Goal: Task Accomplishment & Management: Complete application form

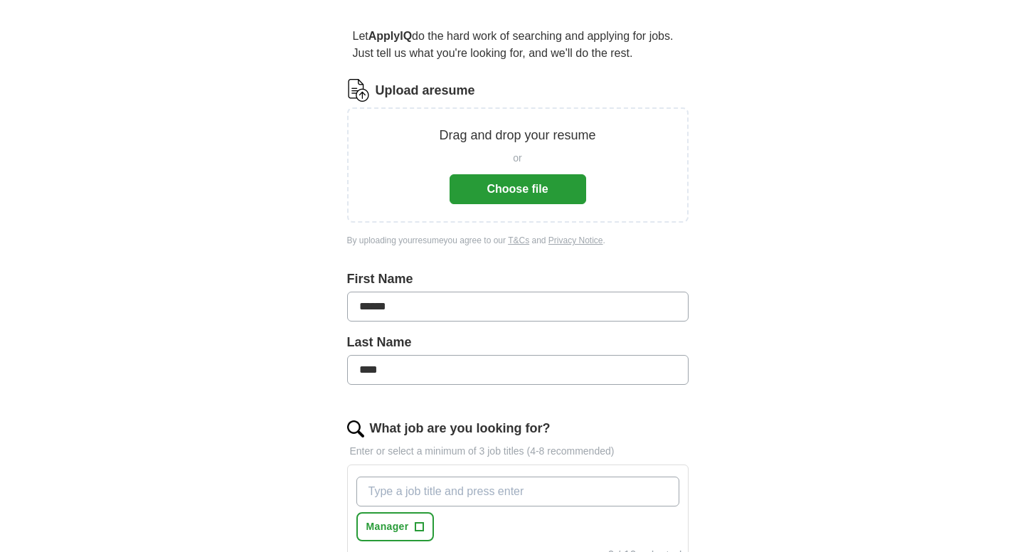
scroll to position [361, 0]
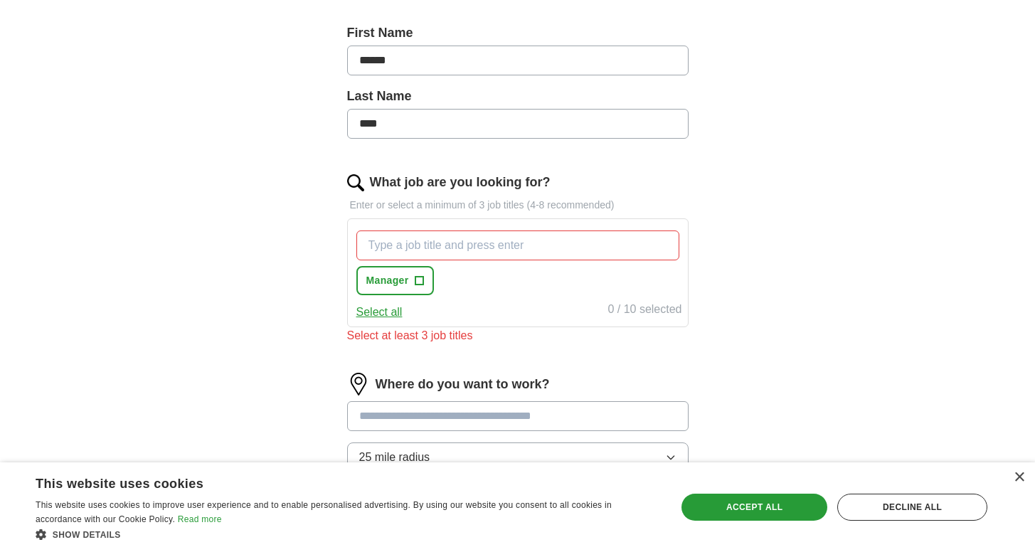
click at [706, 183] on div "Let ApplyIQ do the hard work of searching and applying for jobs. Just tell us w…" at bounding box center [517, 207] width 455 height 891
click at [471, 246] on input "What job are you looking for?" at bounding box center [517, 246] width 323 height 30
click at [418, 281] on span "+" at bounding box center [419, 280] width 9 height 11
click at [397, 249] on input "What job are you looking for?" at bounding box center [517, 246] width 323 height 30
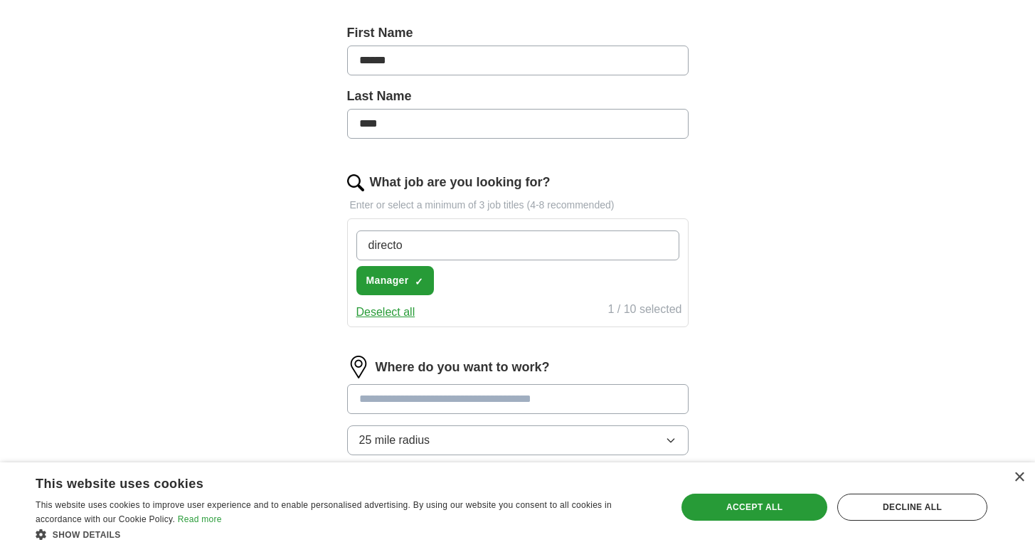
type input "director"
click at [661, 245] on input "director" at bounding box center [517, 246] width 323 height 30
click at [373, 280] on span "director" at bounding box center [385, 280] width 39 height 15
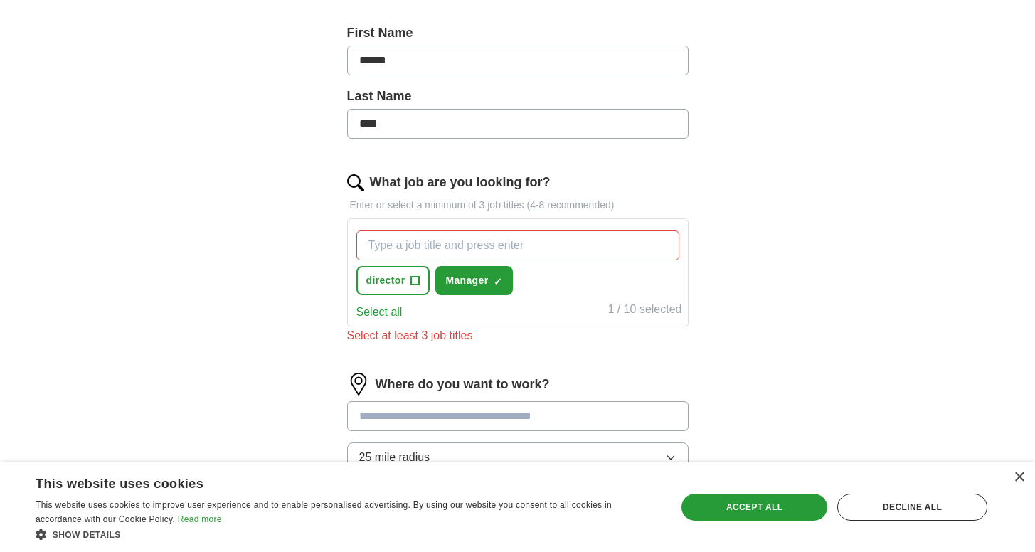
click at [415, 282] on span "+" at bounding box center [415, 280] width 9 height 11
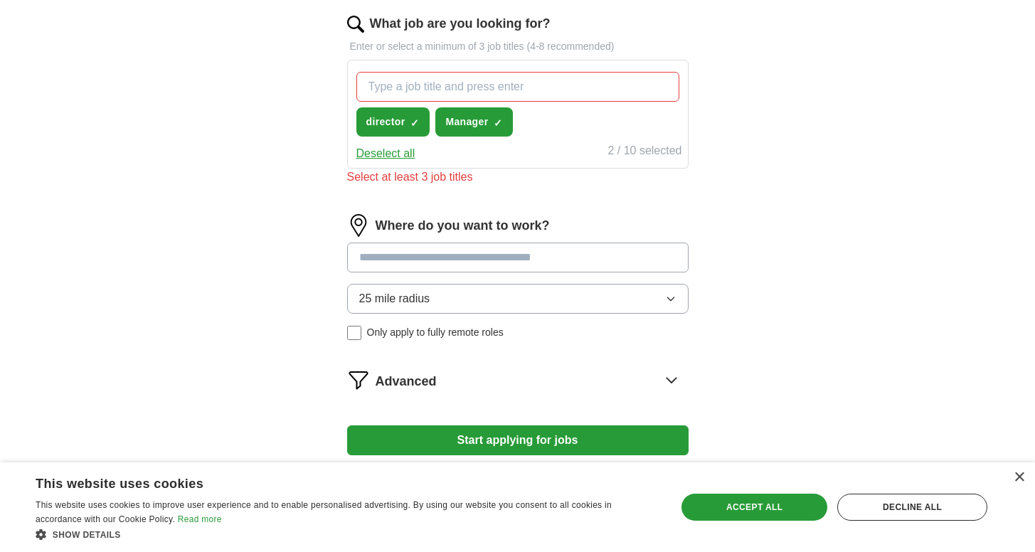
scroll to position [534, 0]
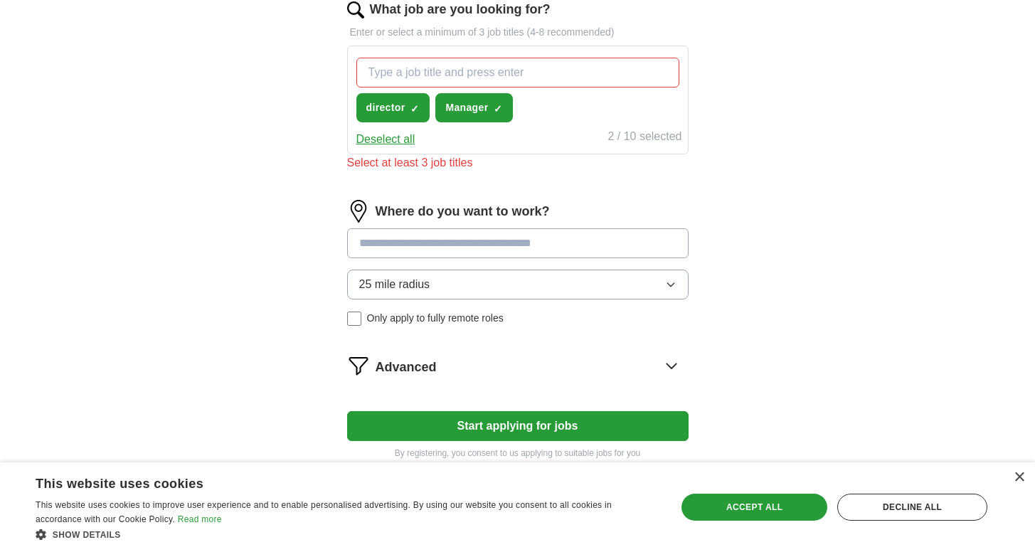
click at [561, 243] on input at bounding box center [517, 243] width 341 height 30
type input "*******"
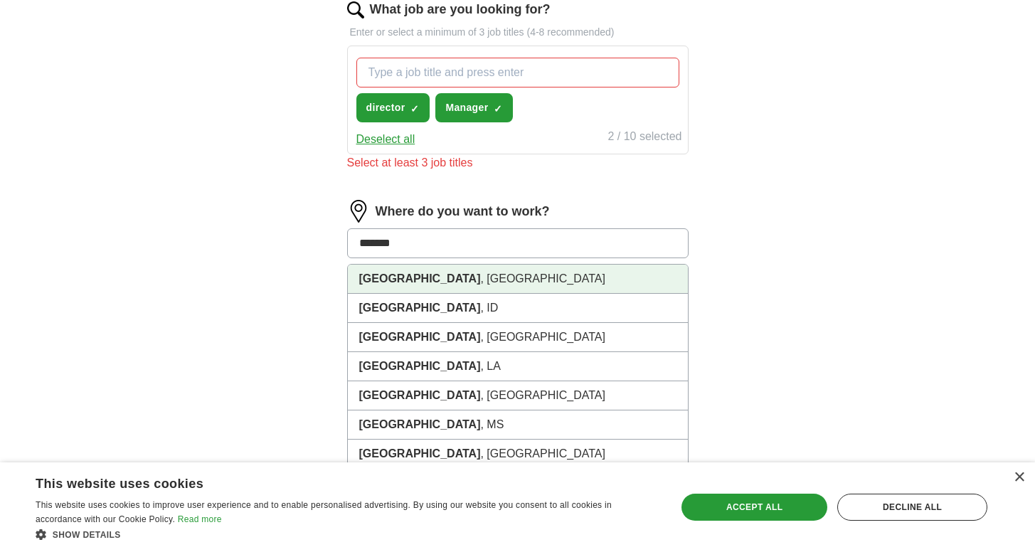
click at [423, 285] on li "[GEOGRAPHIC_DATA] , [GEOGRAPHIC_DATA]" at bounding box center [518, 279] width 340 height 29
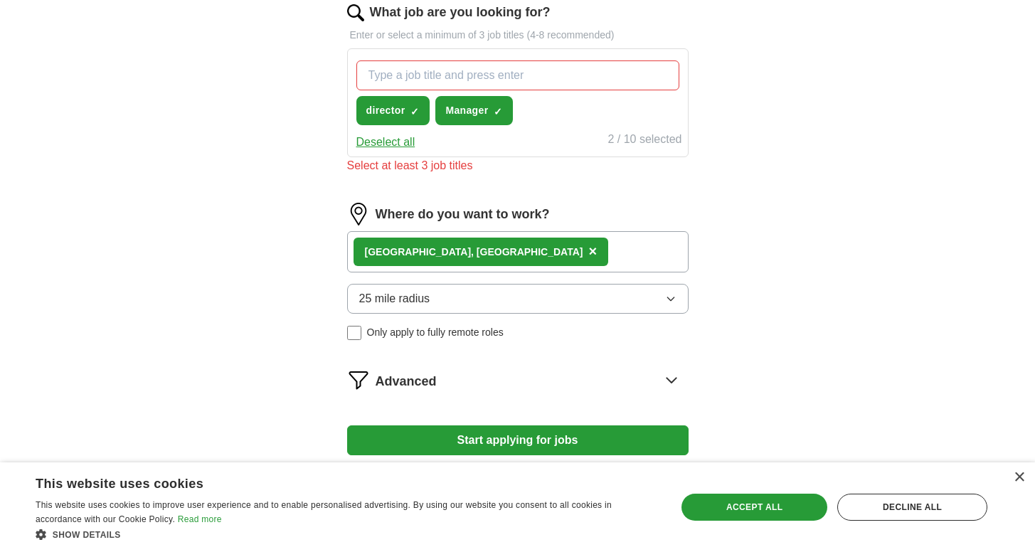
scroll to position [617, 0]
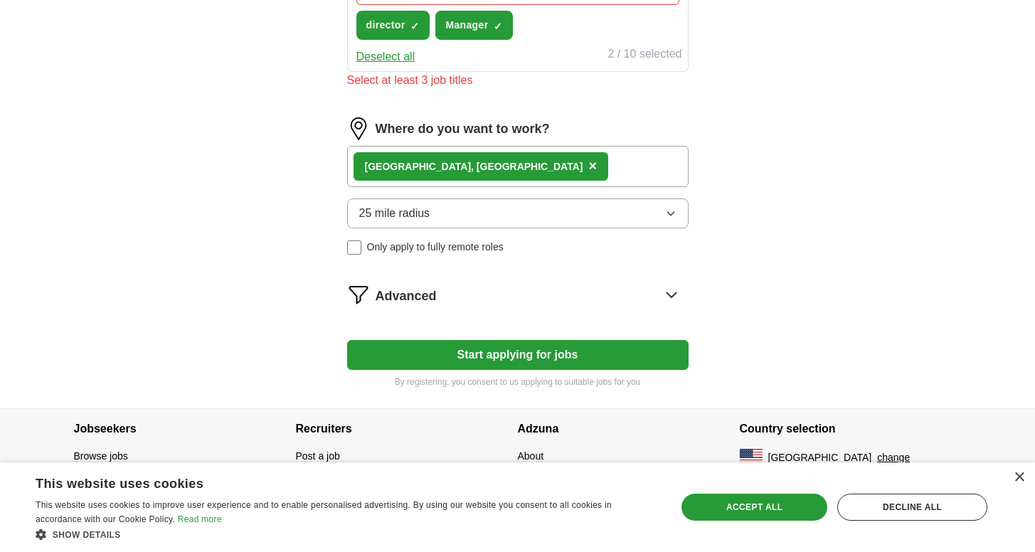
click at [678, 296] on icon at bounding box center [671, 294] width 23 height 23
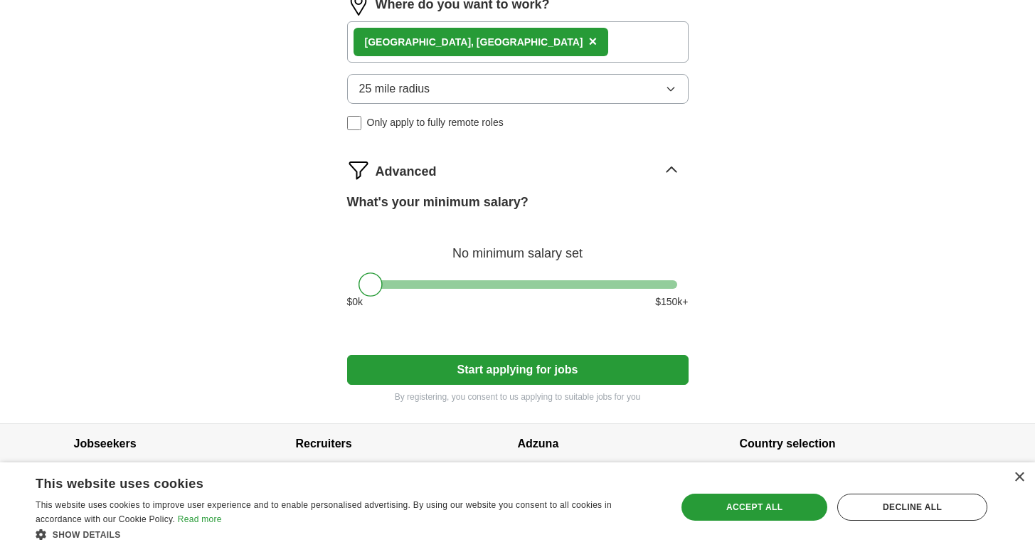
scroll to position [756, 0]
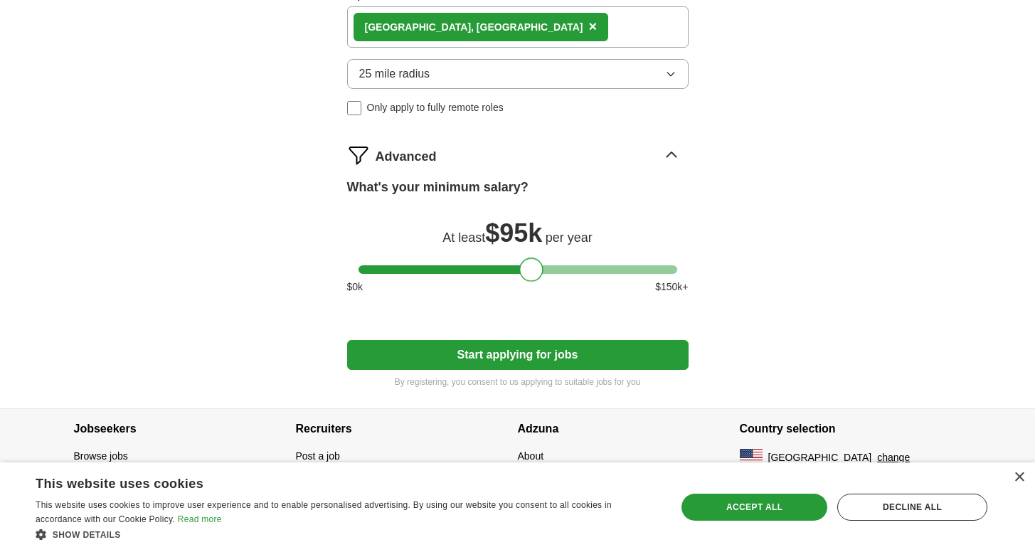
drag, startPoint x: 365, startPoint y: 272, endPoint x: 526, endPoint y: 281, distance: 161.1
click at [526, 281] on div "What's your minimum salary? At least $ 95k per year $ 0 k $ 150 k+" at bounding box center [517, 242] width 341 height 128
